Goal: Find specific page/section: Find specific page/section

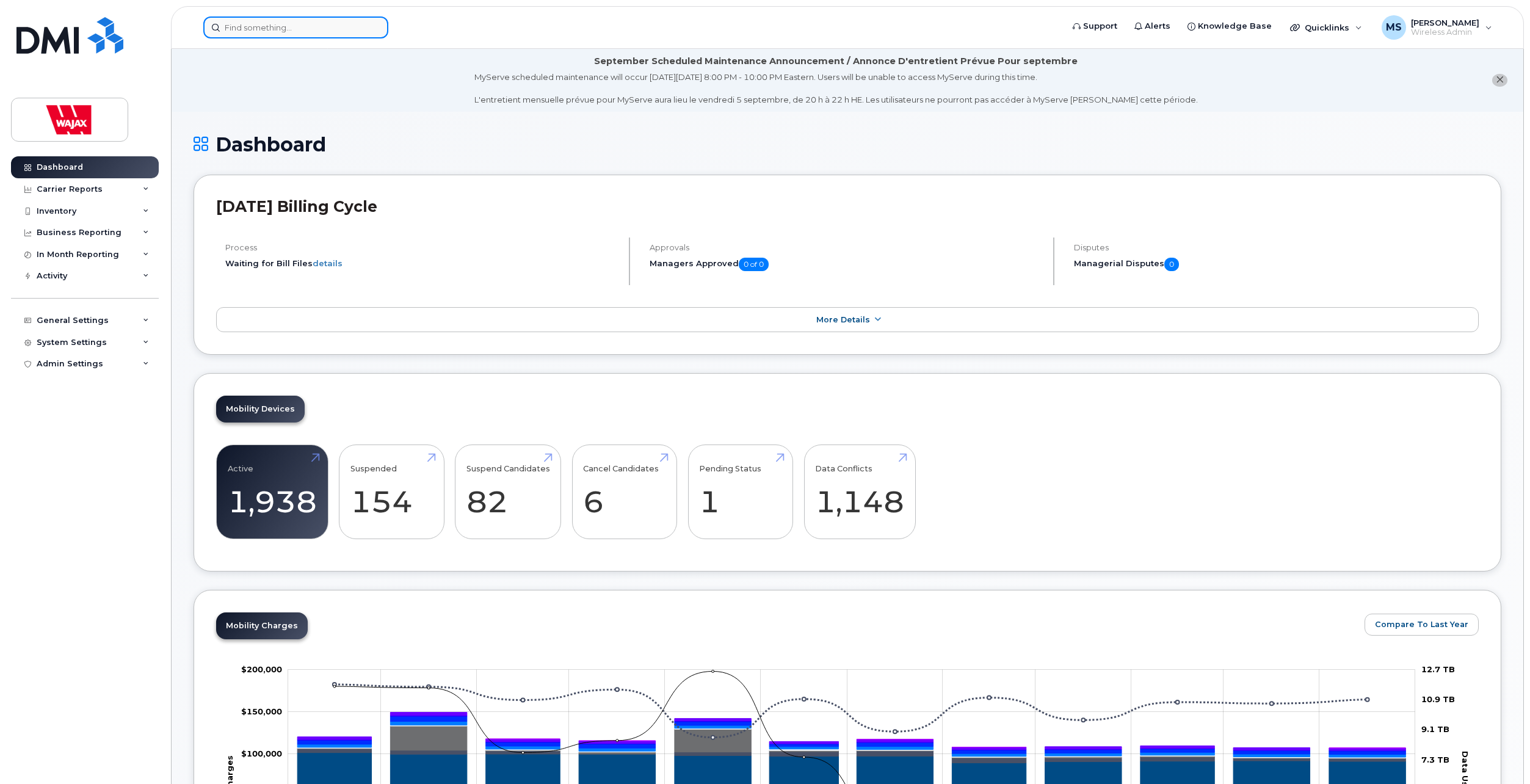
click at [287, 29] on input at bounding box center [295, 27] width 185 height 22
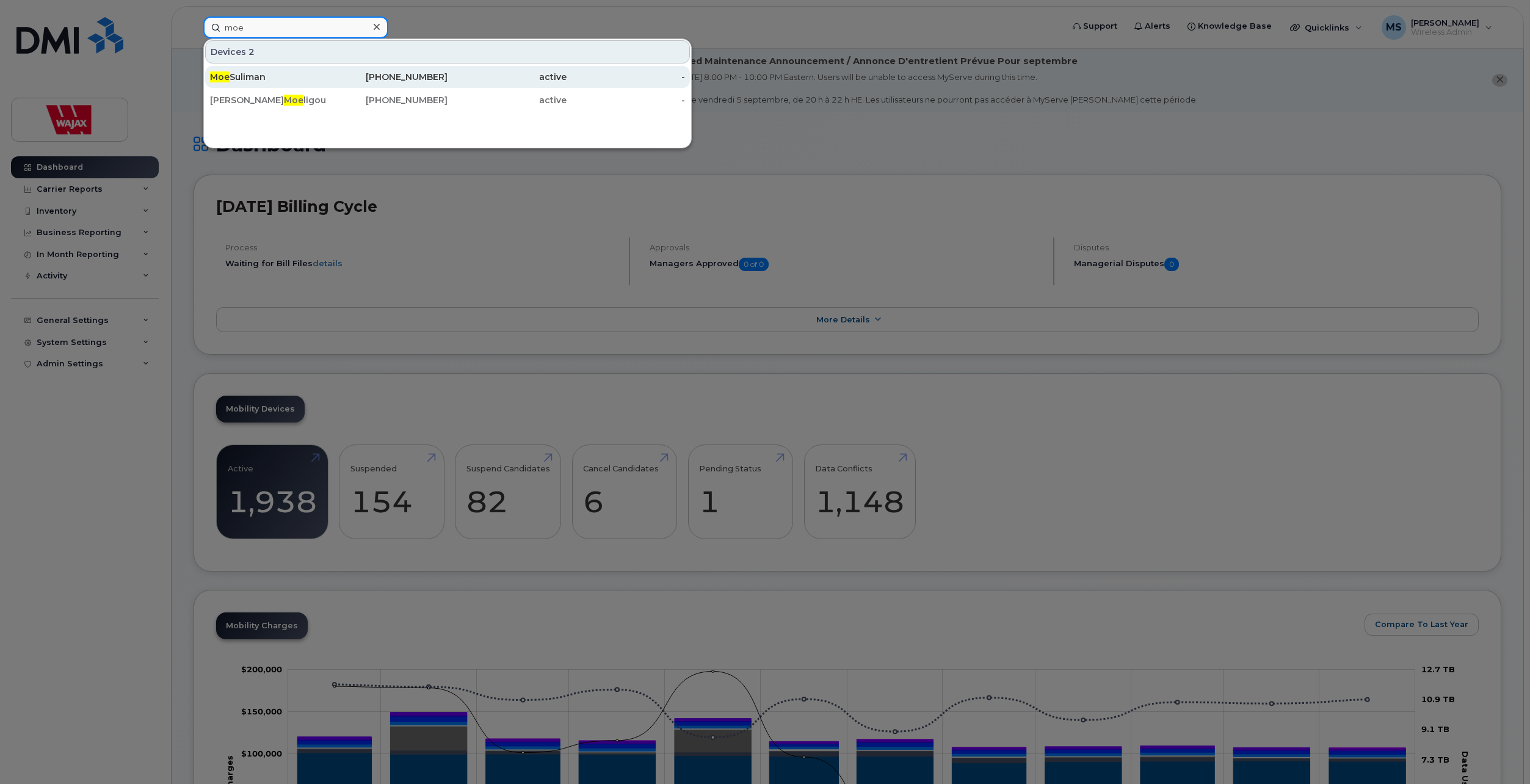
type input "moe"
click at [289, 78] on div "Moe Suliman" at bounding box center [270, 77] width 119 height 12
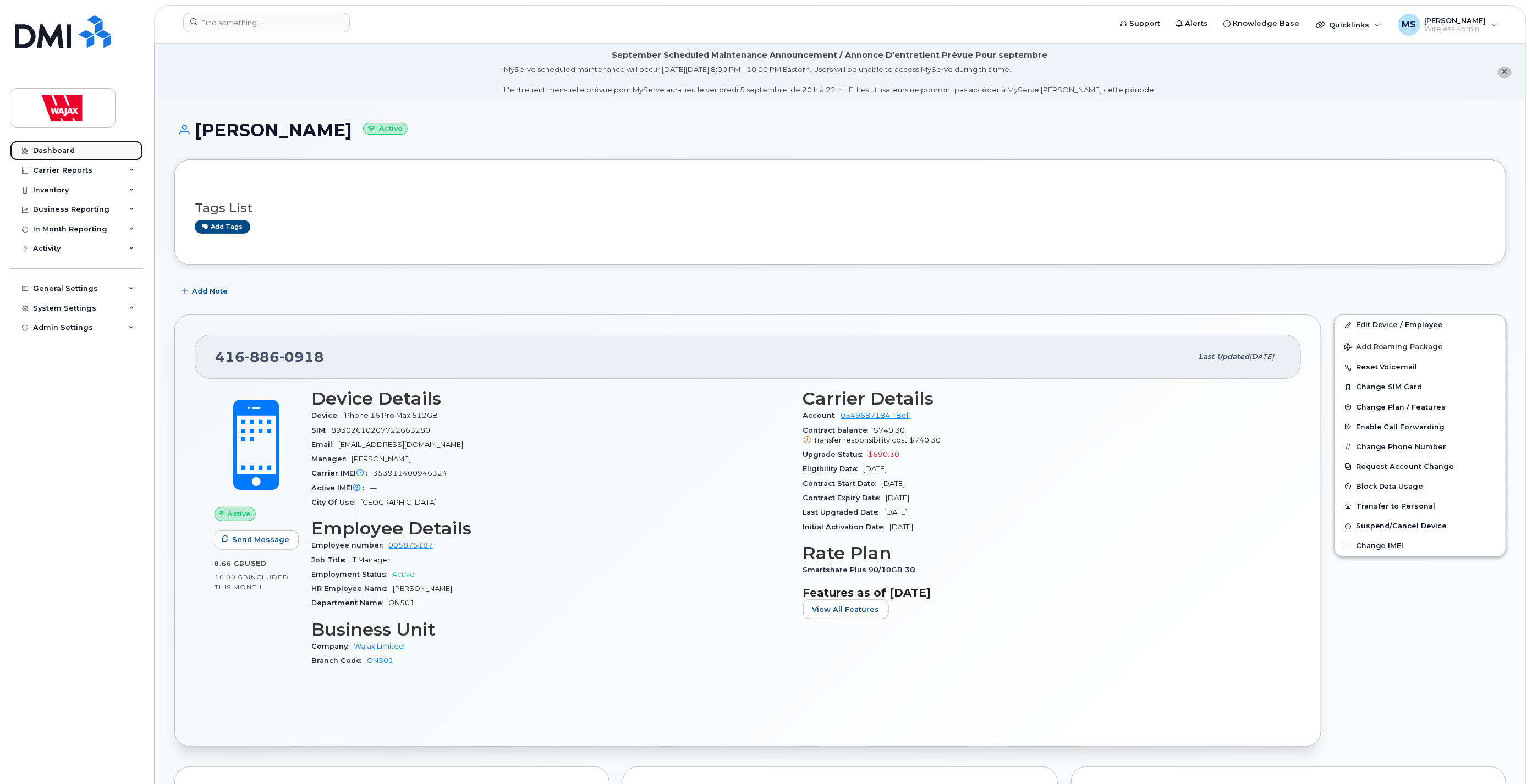
click at [67, 149] on div "Dashboard" at bounding box center [54, 151] width 42 height 9
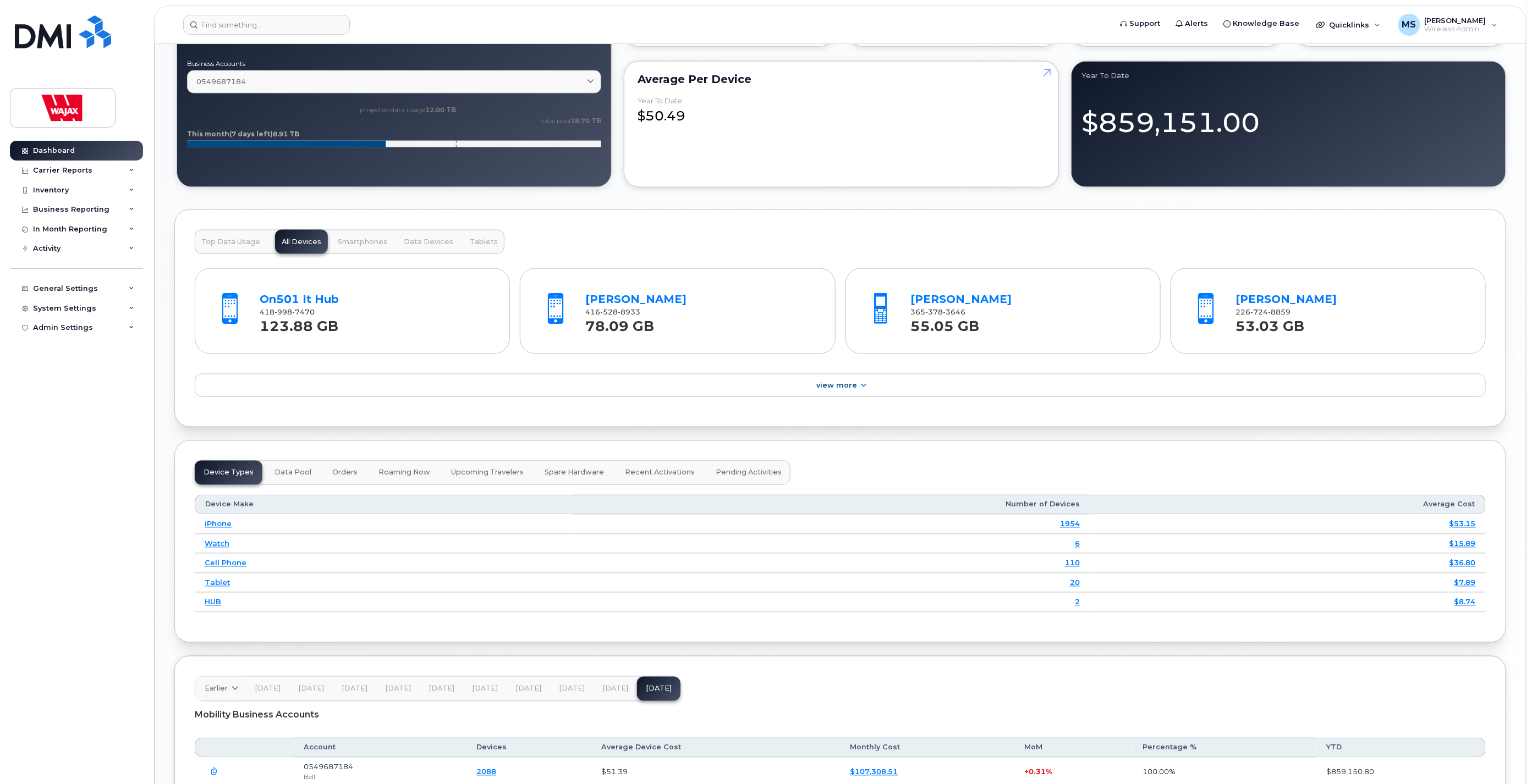
scroll to position [1038, 0]
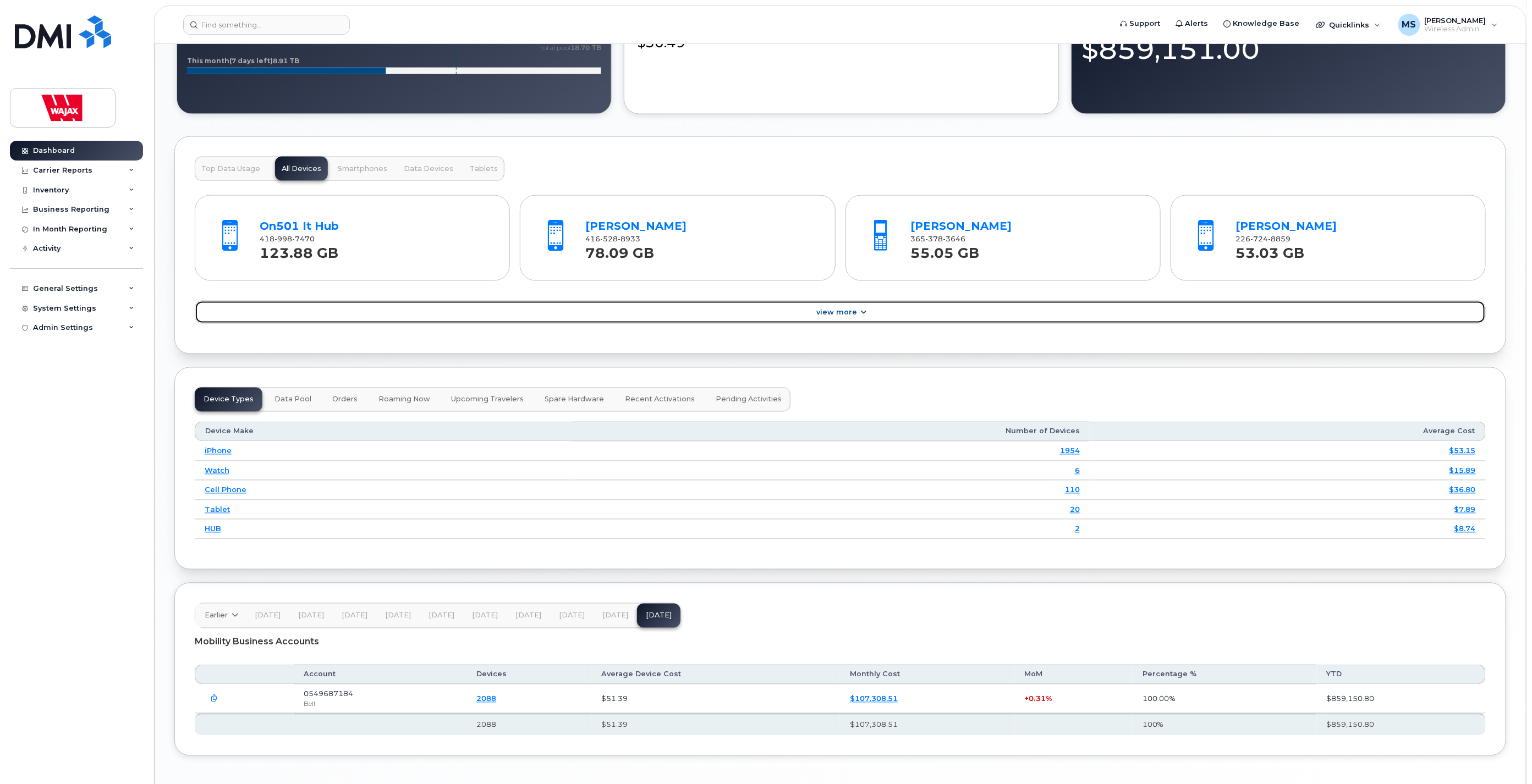
click at [799, 319] on link "View More" at bounding box center [840, 312] width 1291 height 23
